Goal: Task Accomplishment & Management: Use online tool/utility

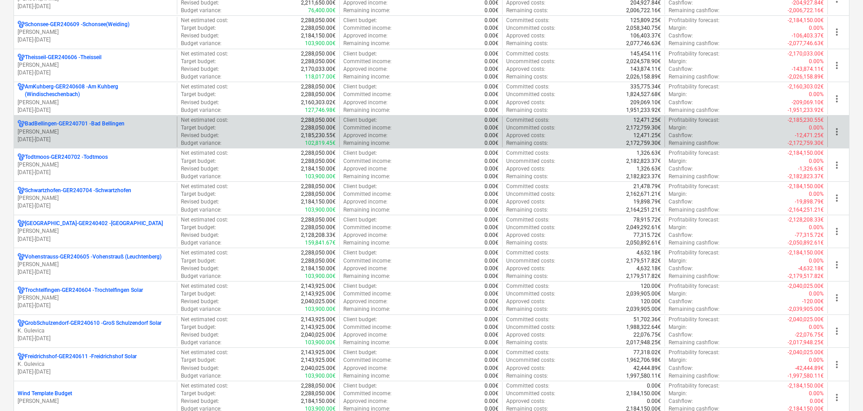
scroll to position [316, 0]
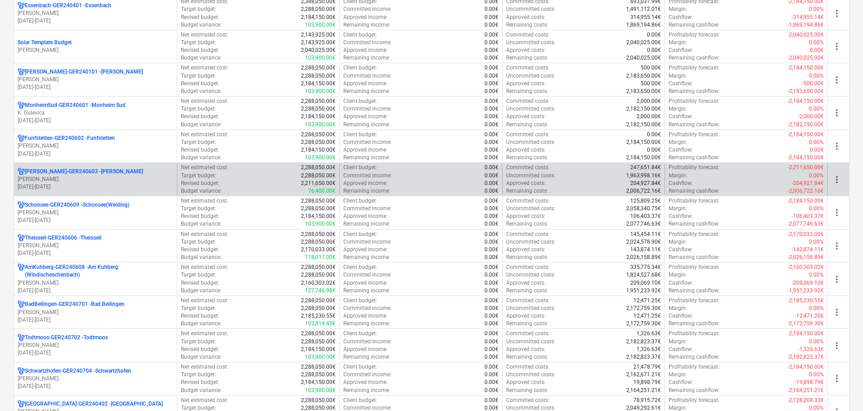
click at [64, 177] on p "[PERSON_NAME]" at bounding box center [96, 180] width 156 height 8
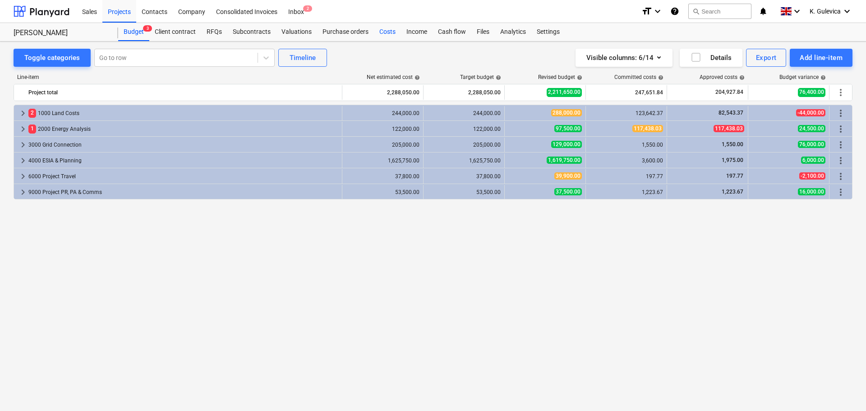
click at [391, 33] on div "Costs" at bounding box center [387, 32] width 27 height 18
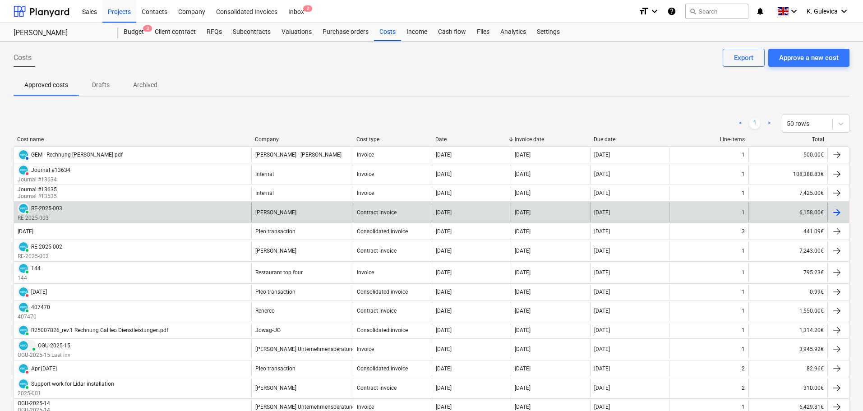
click at [291, 215] on div "[PERSON_NAME]" at bounding box center [302, 212] width 102 height 19
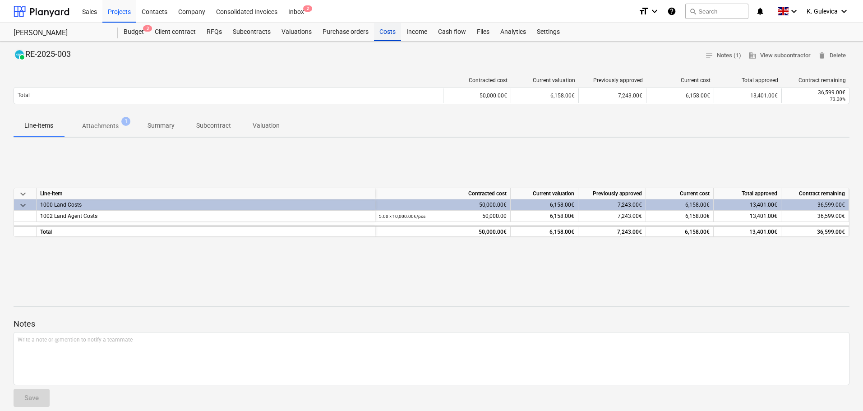
click at [388, 36] on div "Costs" at bounding box center [387, 32] width 27 height 18
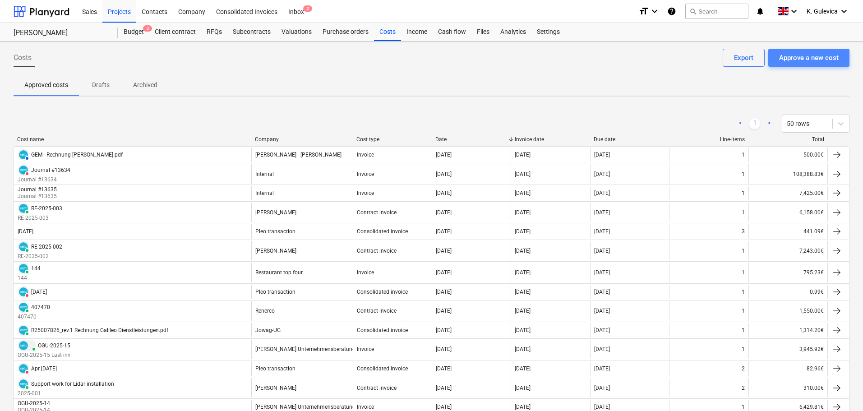
click at [823, 57] on div "Approve a new cost" at bounding box center [809, 58] width 60 height 12
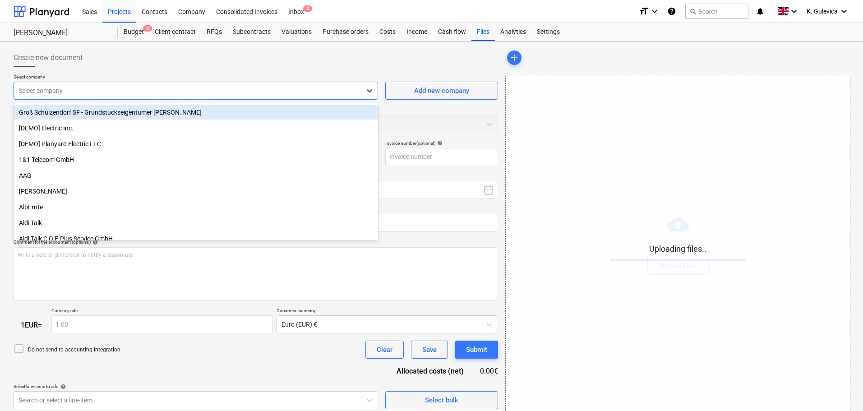
click at [237, 89] on div at bounding box center [188, 90] width 338 height 9
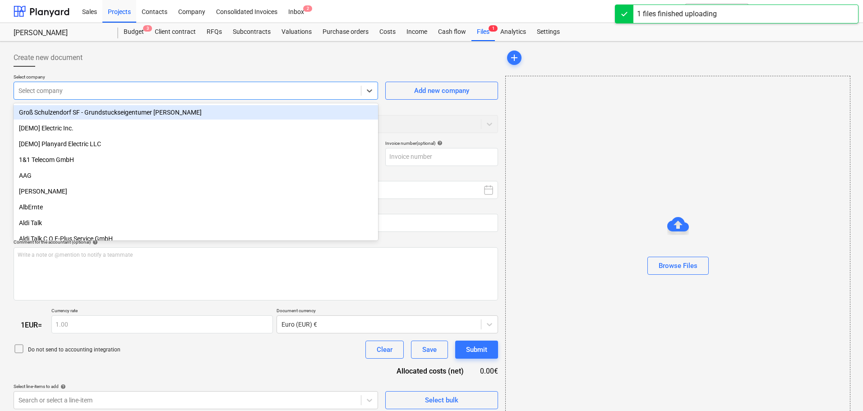
type input "2509-RE-2025-005-[PERSON_NAME].pdf"
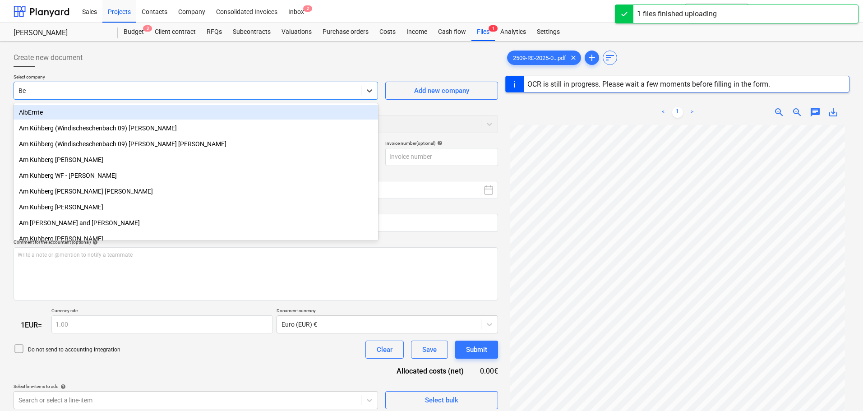
type input "Ber"
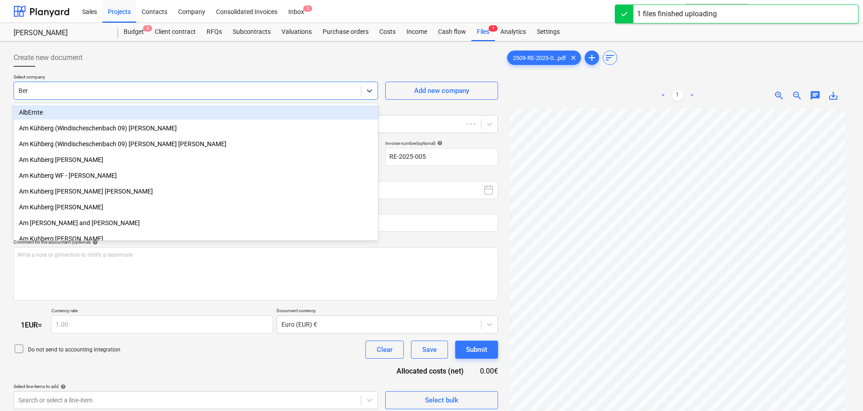
type input "RE-2025-005"
type input "[DATE]"
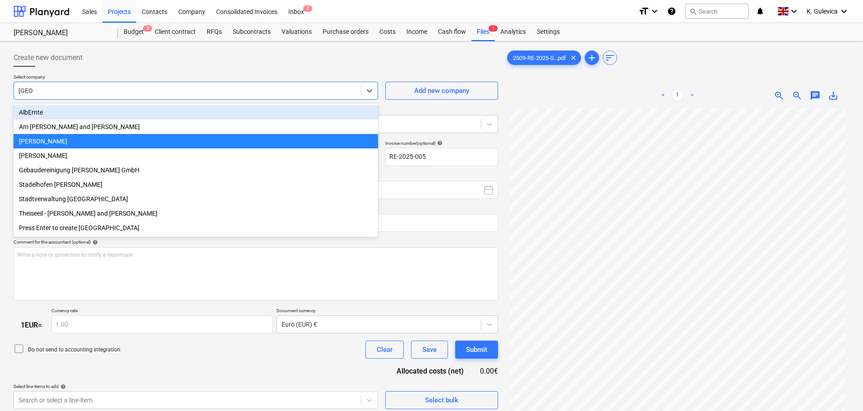
type input "[GEOGRAPHIC_DATA]"
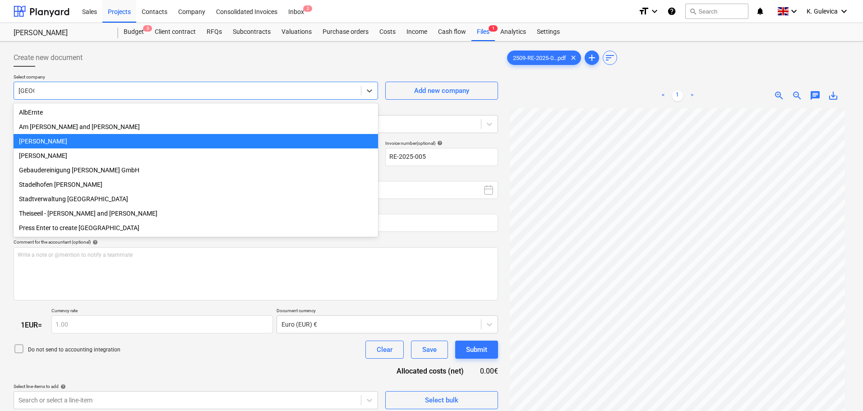
click at [44, 142] on div "[PERSON_NAME]" at bounding box center [196, 141] width 365 height 14
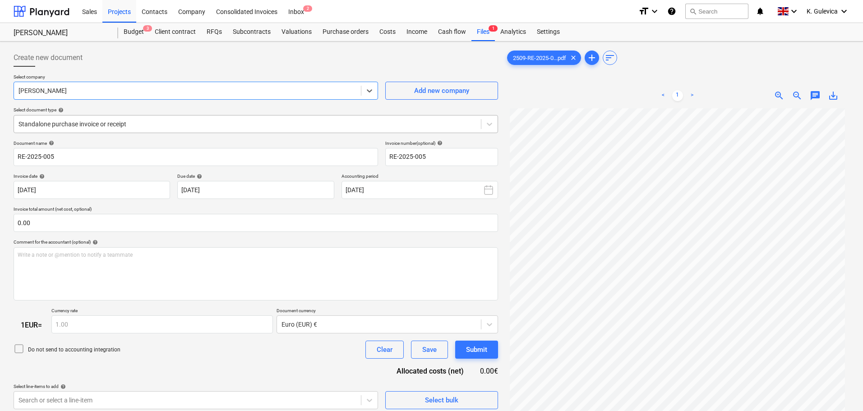
click at [174, 121] on div at bounding box center [248, 124] width 458 height 9
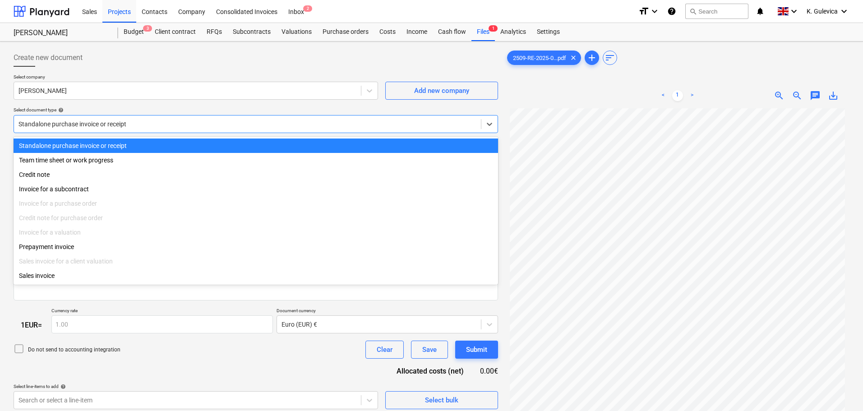
click at [190, 100] on div "Select company [PERSON_NAME] Add new company Select document type help option S…" at bounding box center [256, 107] width 485 height 66
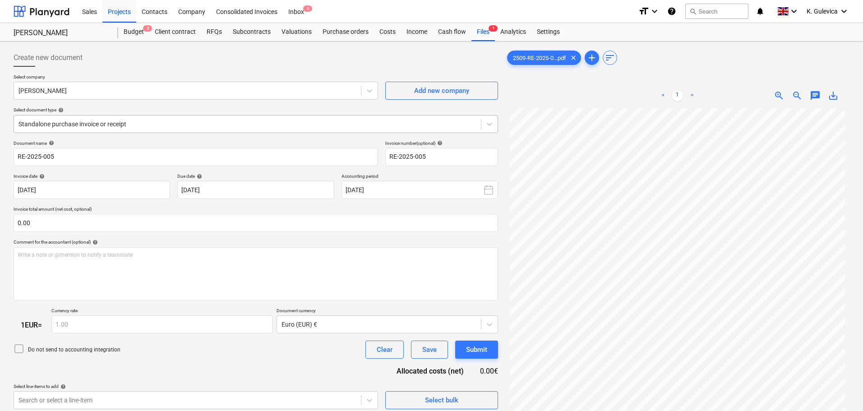
click at [158, 120] on div at bounding box center [248, 124] width 458 height 9
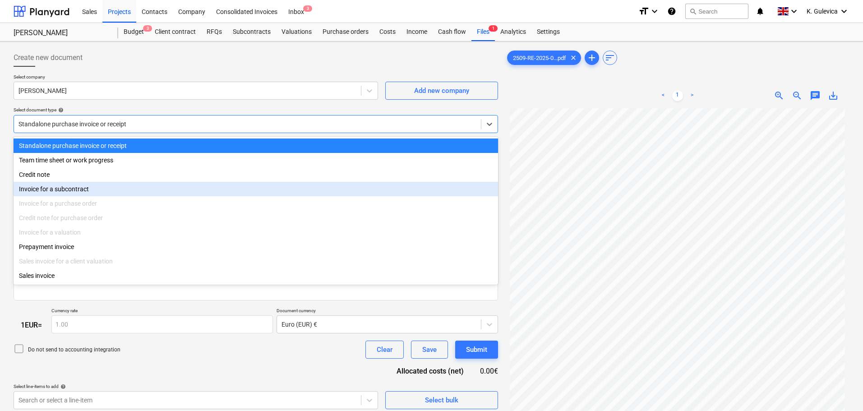
click at [81, 192] on div "Invoice for a subcontract" at bounding box center [256, 189] width 485 height 14
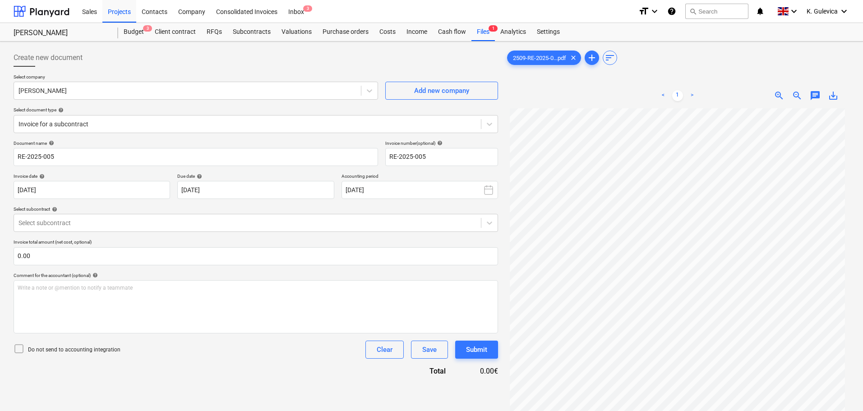
click at [217, 62] on div "Create new document" at bounding box center [256, 58] width 485 height 18
click at [255, 191] on body "Sales Projects Contacts Company Consolidated Invoices Inbox 3 format_size keybo…" at bounding box center [431, 205] width 863 height 411
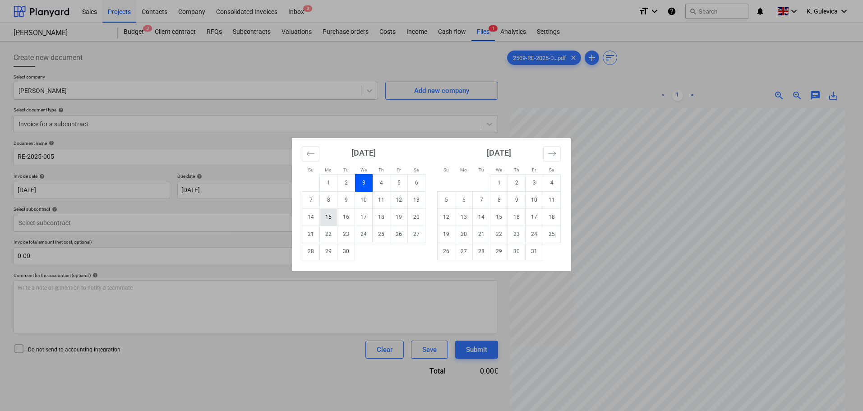
click at [324, 219] on td "15" at bounding box center [329, 216] width 18 height 17
type input "[DATE]"
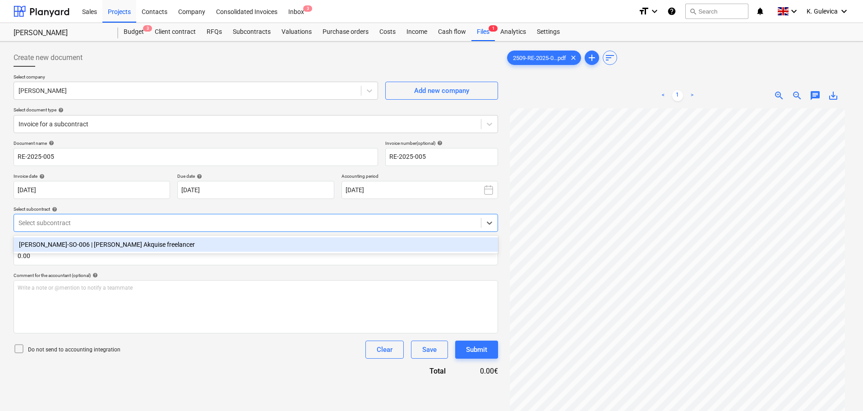
click at [331, 221] on div at bounding box center [248, 222] width 458 height 9
click at [153, 241] on div "[PERSON_NAME]-SO-006 | [PERSON_NAME] Akquise freelancer" at bounding box center [256, 244] width 485 height 14
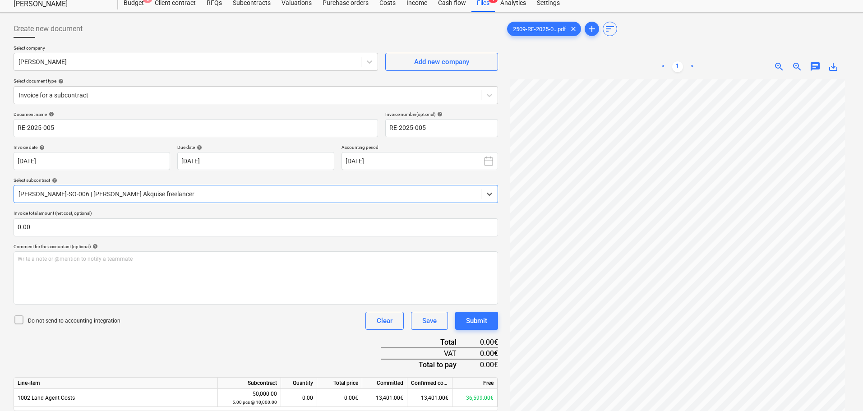
scroll to position [45, 0]
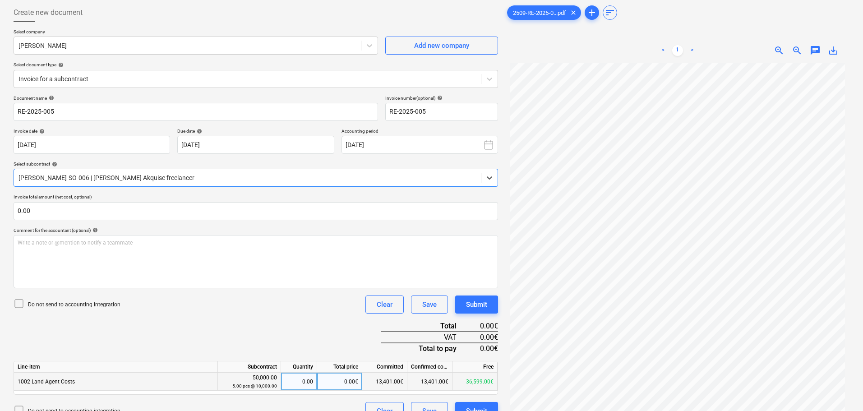
click at [352, 382] on div "0.00€" at bounding box center [339, 382] width 45 height 18
type input "1994"
click at [182, 266] on div "Write a note or @mention to notify a teammate [PERSON_NAME]" at bounding box center [256, 261] width 485 height 53
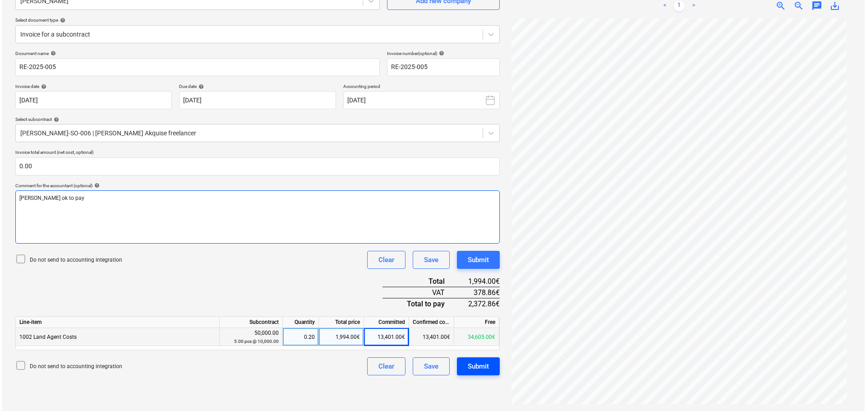
scroll to position [90, 0]
click at [475, 371] on div "Submit" at bounding box center [476, 366] width 21 height 12
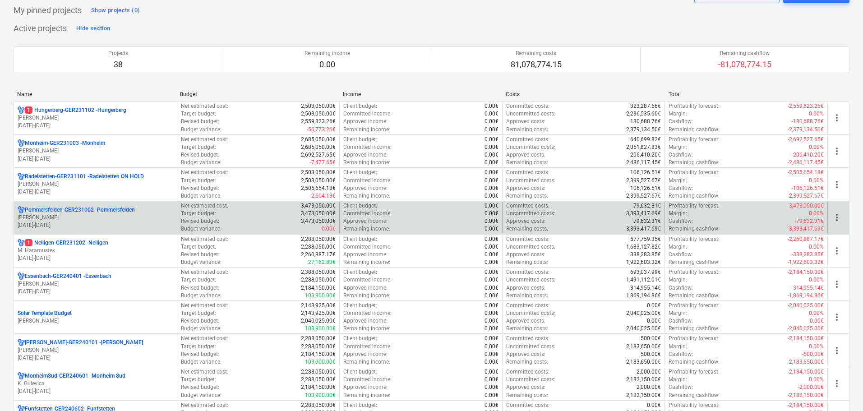
scroll to position [135, 0]
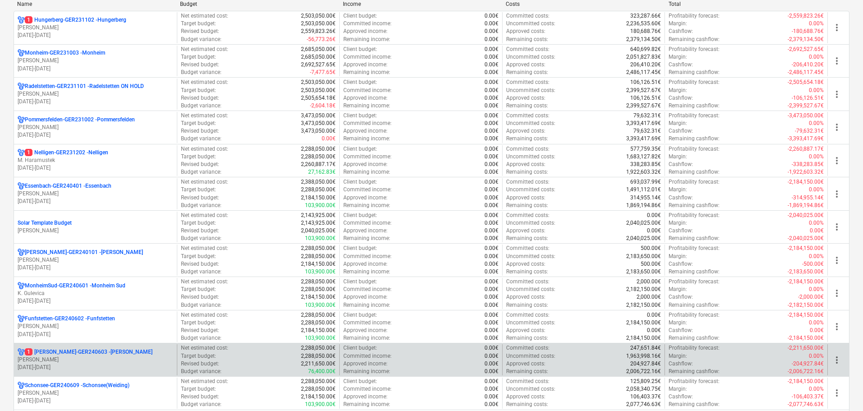
click at [91, 361] on p "[PERSON_NAME]" at bounding box center [96, 360] width 156 height 8
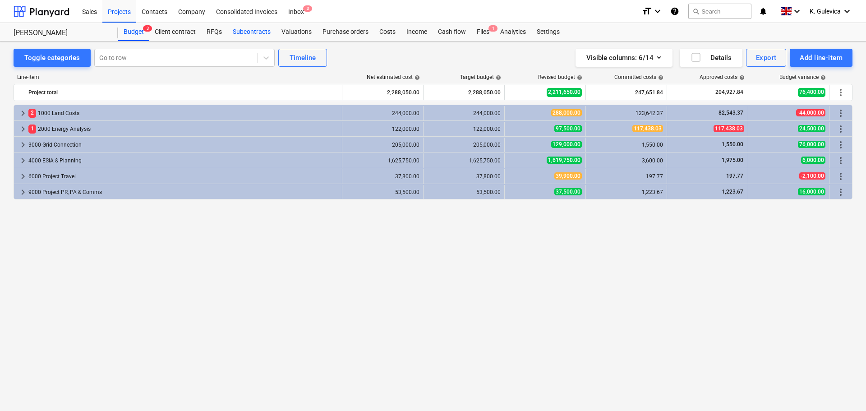
click at [251, 34] on div "Subcontracts" at bounding box center [251, 32] width 49 height 18
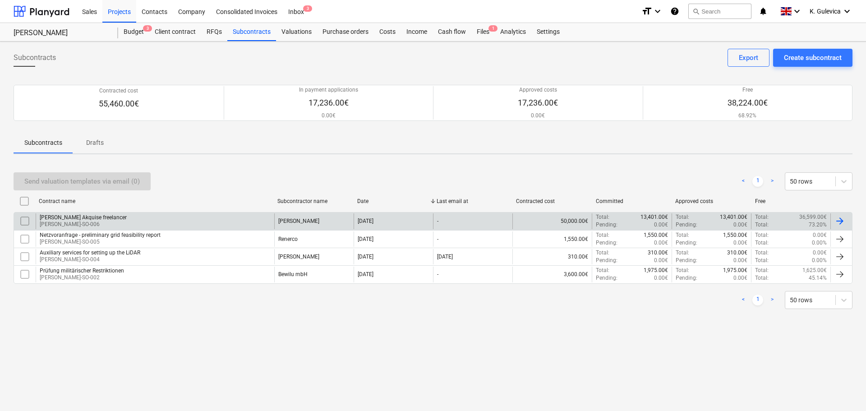
click at [228, 222] on div "Schierling Akquise freelancer Schierling-SO-006" at bounding box center [155, 220] width 239 height 15
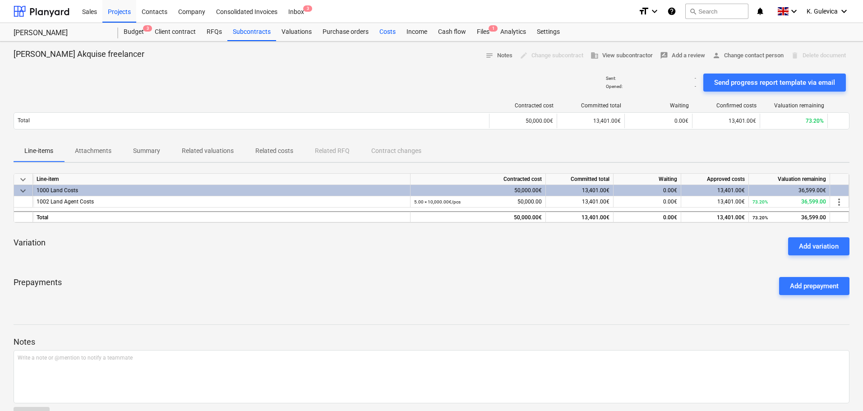
click at [387, 32] on div "Costs" at bounding box center [387, 32] width 27 height 18
